Goal: Information Seeking & Learning: Learn about a topic

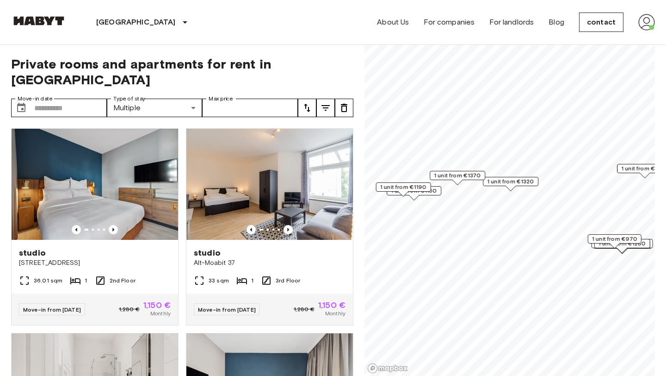
click at [186, 101] on div "**********" at bounding box center [182, 210] width 342 height 331
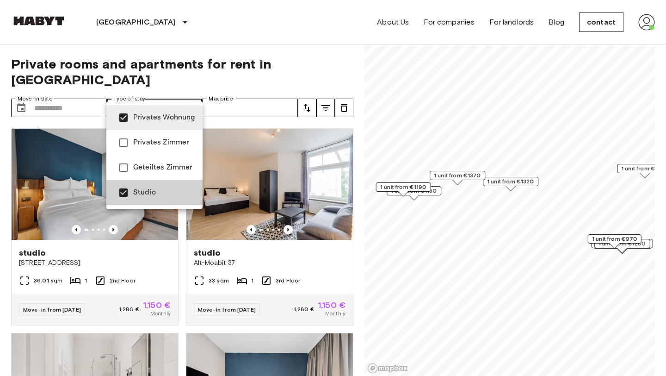
click at [173, 122] on span "Privates Wohnung" at bounding box center [164, 117] width 62 height 11
type input "******"
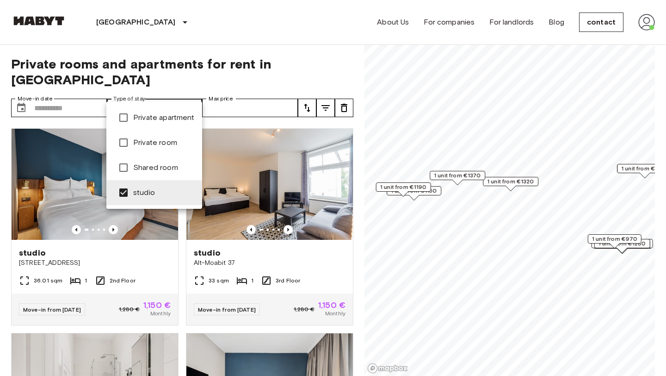
click at [160, 197] on span "studio" at bounding box center [164, 193] width 62 height 12
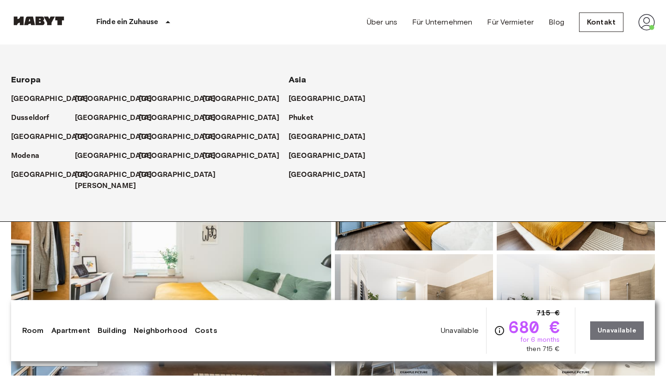
click at [80, 106] on div "[GEOGRAPHIC_DATA]" at bounding box center [107, 114] width 64 height 19
click at [88, 94] on p "[GEOGRAPHIC_DATA]" at bounding box center [115, 98] width 77 height 11
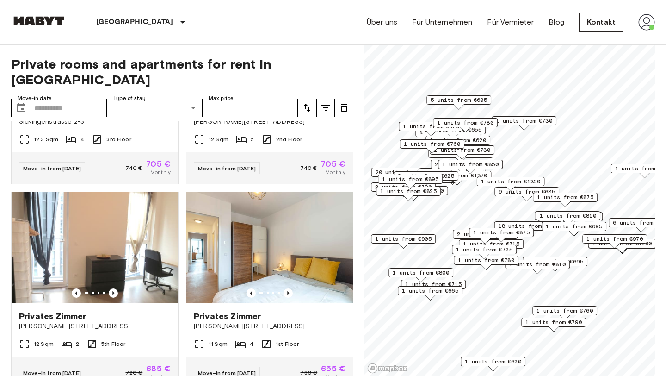
scroll to position [957, 0]
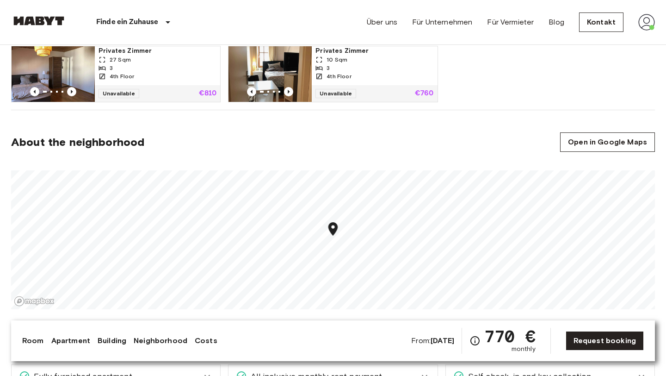
scroll to position [505, 0]
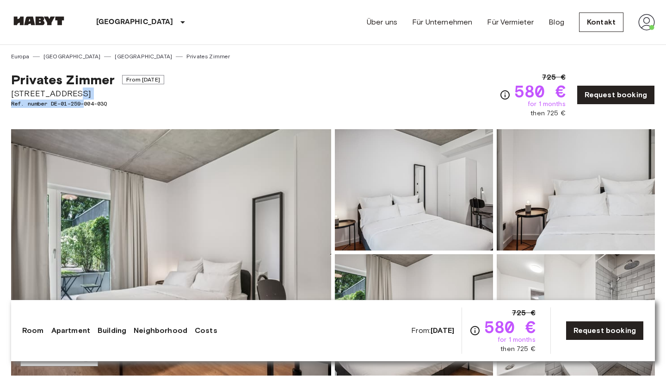
drag, startPoint x: 111, startPoint y: 99, endPoint x: 86, endPoint y: 102, distance: 25.1
click at [86, 102] on span "Ref. number DE-01-259-004-03Q" at bounding box center [87, 103] width 153 height 8
click at [103, 106] on span "Ref. number DE-01-259-004-03Q" at bounding box center [87, 103] width 153 height 8
drag, startPoint x: 110, startPoint y: 104, endPoint x: 52, endPoint y: 105, distance: 58.3
click at [52, 105] on span "Ref. number DE-01-259-004-03Q" at bounding box center [87, 103] width 153 height 8
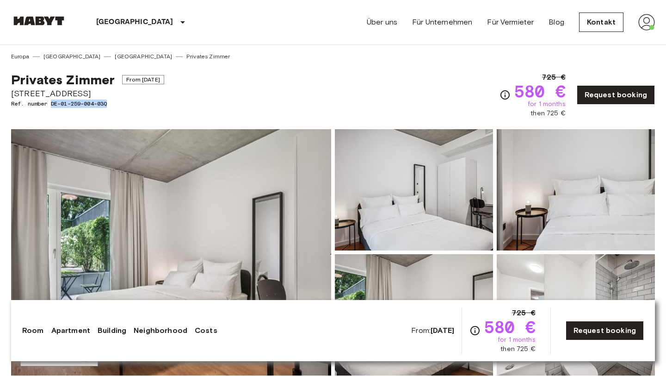
copy span "DE-01-259-004-03Q"
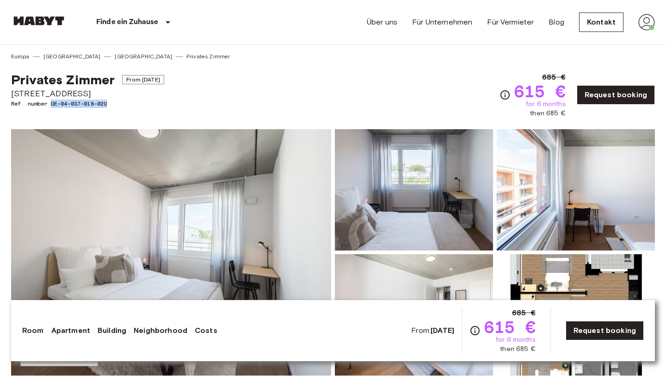
drag, startPoint x: 112, startPoint y: 104, endPoint x: 53, endPoint y: 102, distance: 59.3
click at [53, 102] on span "Ref. number DE-04-037-018-02Q" at bounding box center [87, 103] width 153 height 8
copy span "DE-04-037-018-02Q"
